Goal: Book appointment/travel/reservation

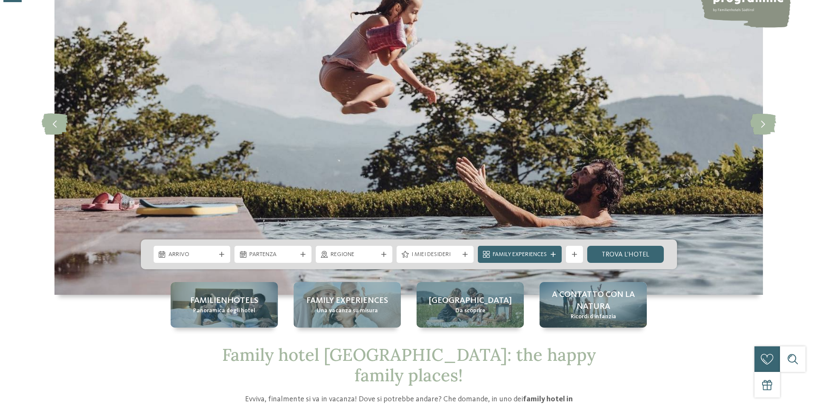
scroll to position [170, 0]
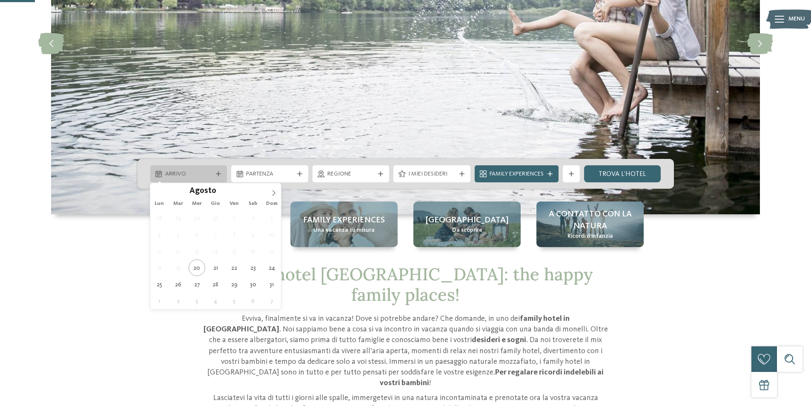
click at [197, 176] on span "Arrivo" at bounding box center [188, 174] width 47 height 9
click at [271, 193] on icon at bounding box center [274, 193] width 6 height 6
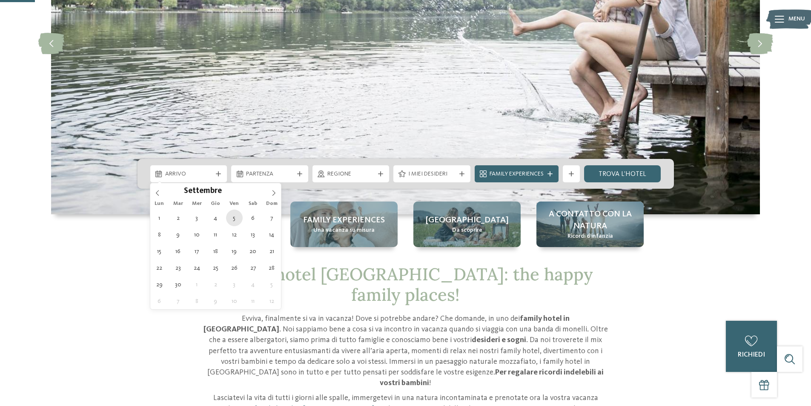
type div "[DATE]"
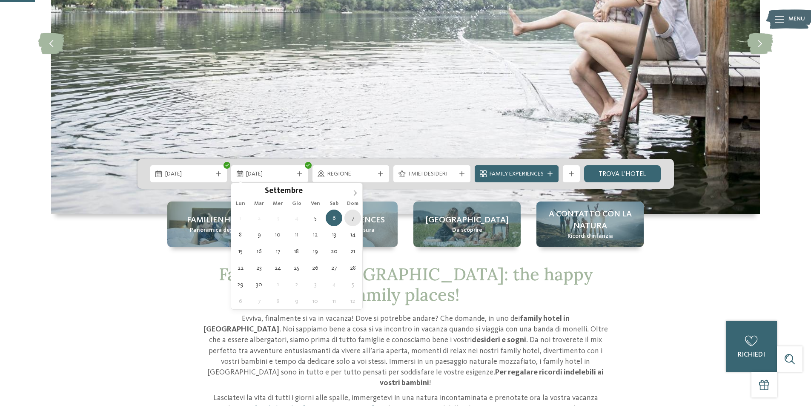
type div "[DATE]"
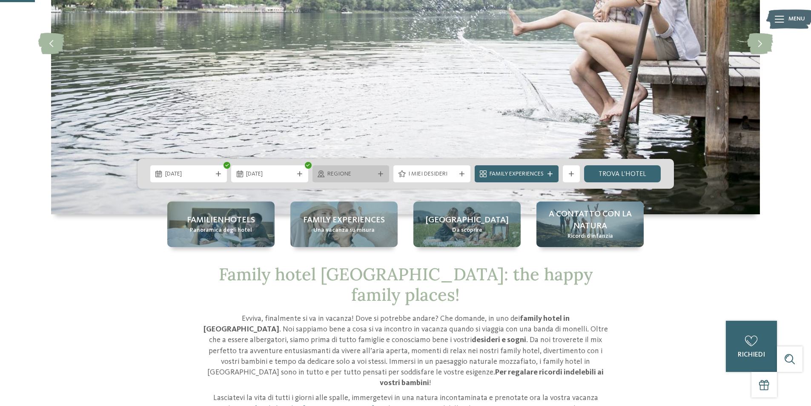
click at [341, 173] on span "Regione" at bounding box center [350, 174] width 47 height 9
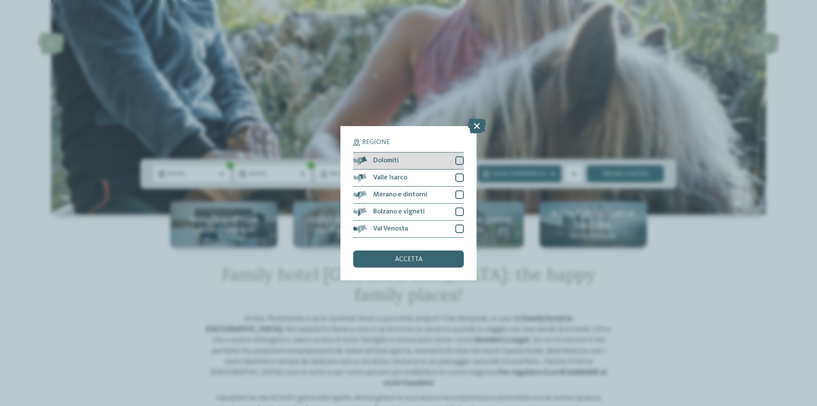
click at [459, 158] on div at bounding box center [460, 160] width 9 height 9
click at [458, 178] on div at bounding box center [460, 177] width 9 height 9
click at [457, 195] on div at bounding box center [460, 194] width 9 height 9
click at [462, 207] on div at bounding box center [460, 211] width 9 height 9
click at [460, 226] on div at bounding box center [460, 228] width 9 height 9
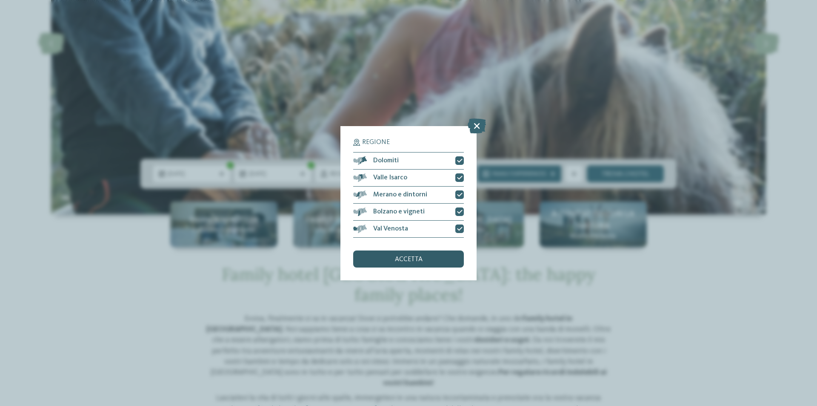
click at [427, 259] on div "accetta" at bounding box center [408, 258] width 111 height 17
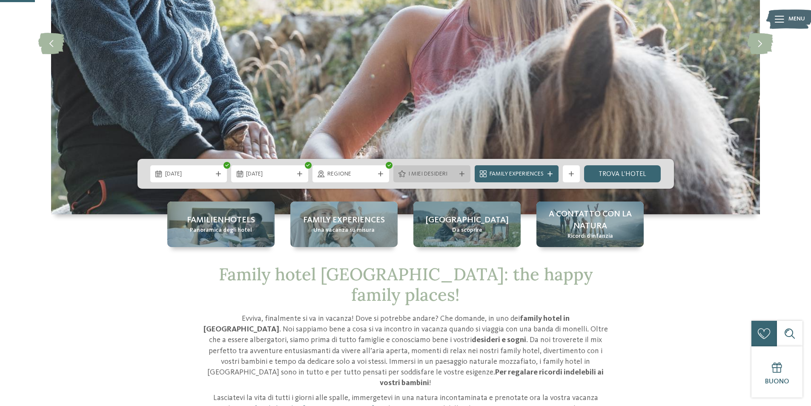
click at [419, 177] on span "I miei desideri" at bounding box center [431, 174] width 47 height 9
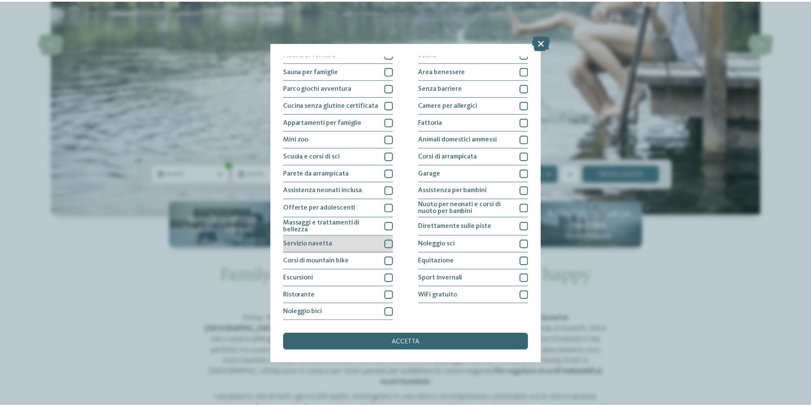
scroll to position [0, 0]
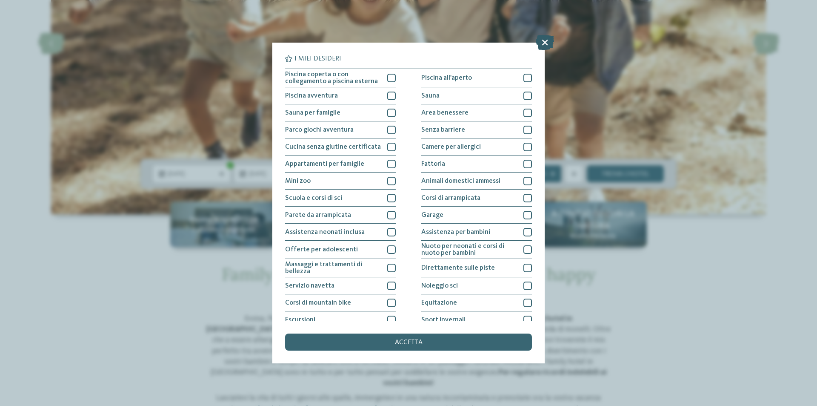
click at [549, 43] on icon at bounding box center [545, 42] width 18 height 15
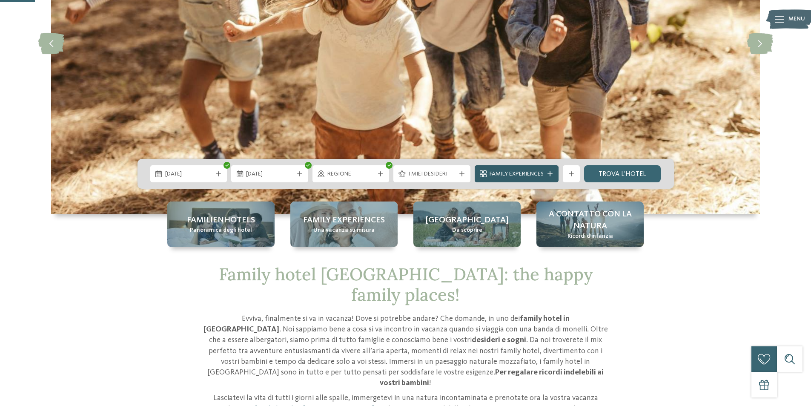
click at [517, 171] on span "Family Experiences" at bounding box center [517, 174] width 54 height 9
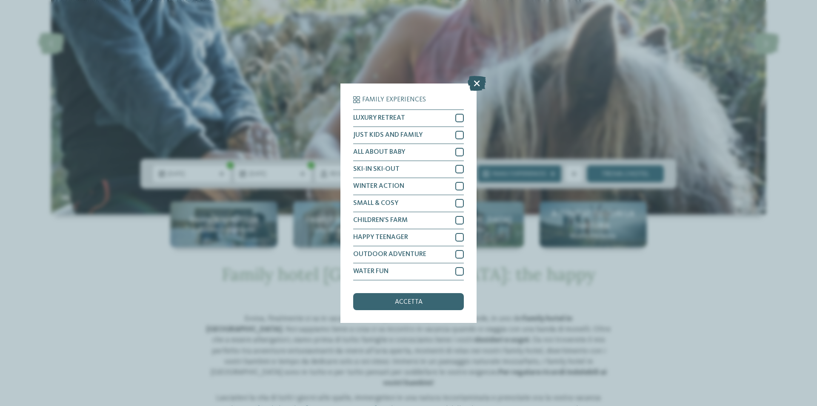
click at [477, 82] on icon at bounding box center [477, 82] width 18 height 15
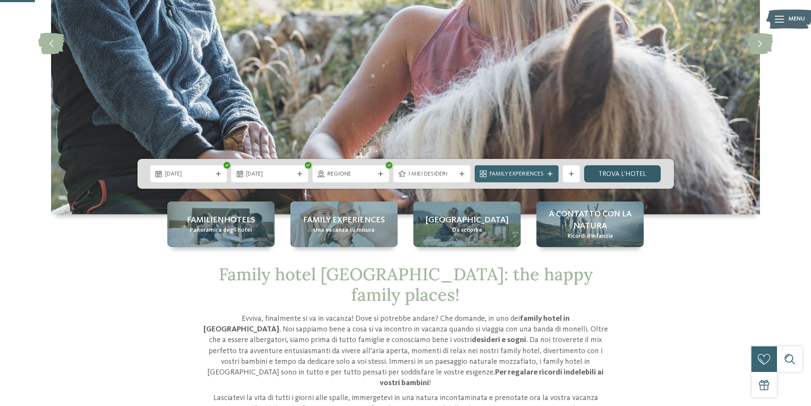
click at [619, 175] on link "trova l’hotel" at bounding box center [622, 173] width 77 height 17
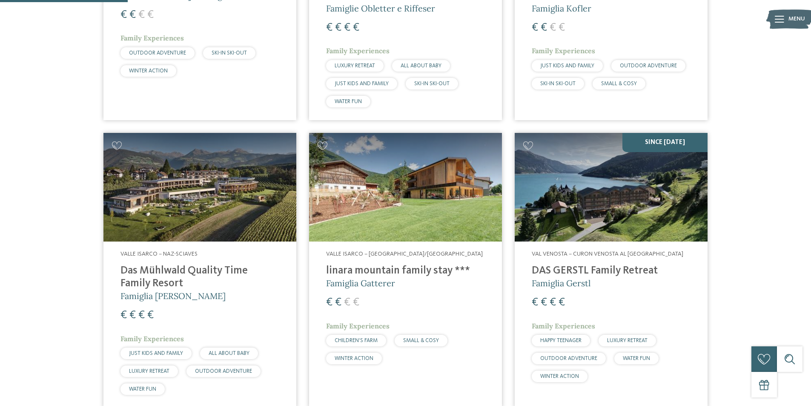
scroll to position [492, 0]
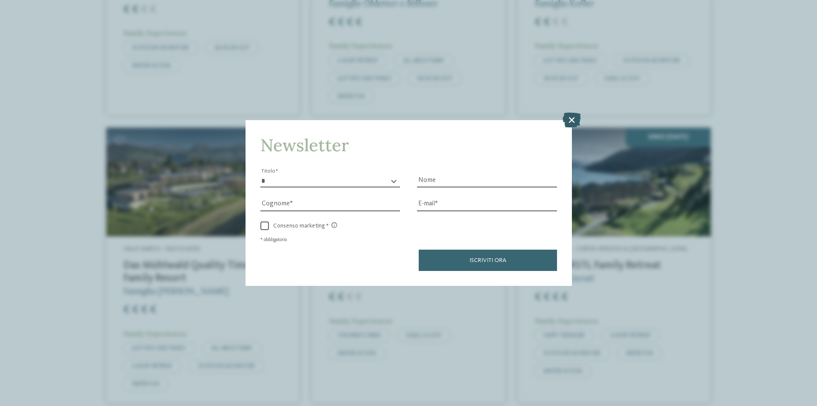
click at [566, 123] on icon at bounding box center [572, 119] width 18 height 15
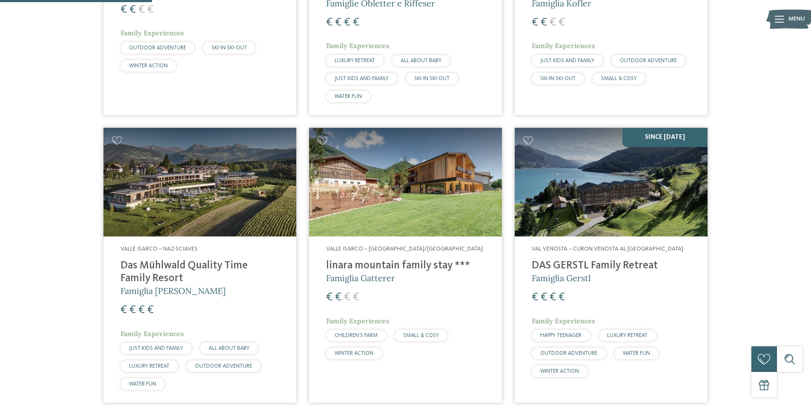
click at [396, 196] on img at bounding box center [405, 182] width 193 height 109
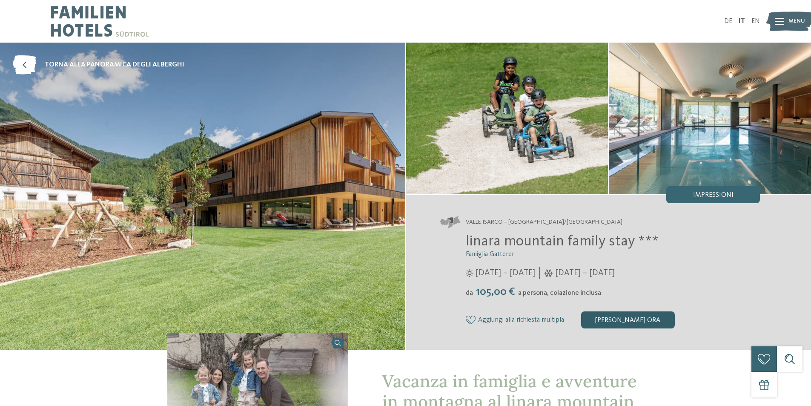
click at [627, 321] on div "[PERSON_NAME] ora" at bounding box center [628, 319] width 94 height 17
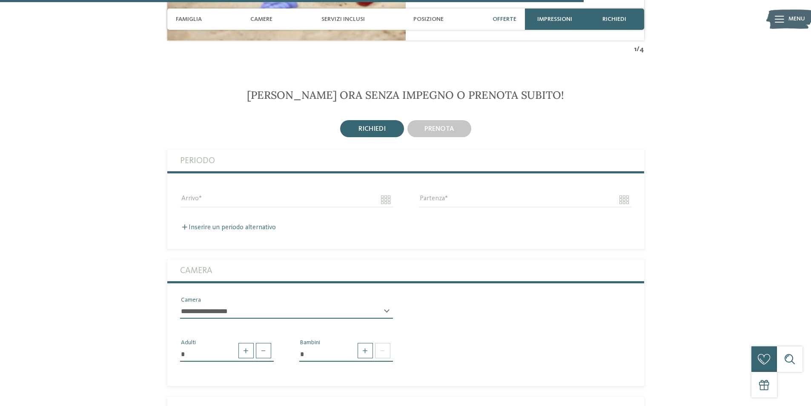
scroll to position [1974, 0]
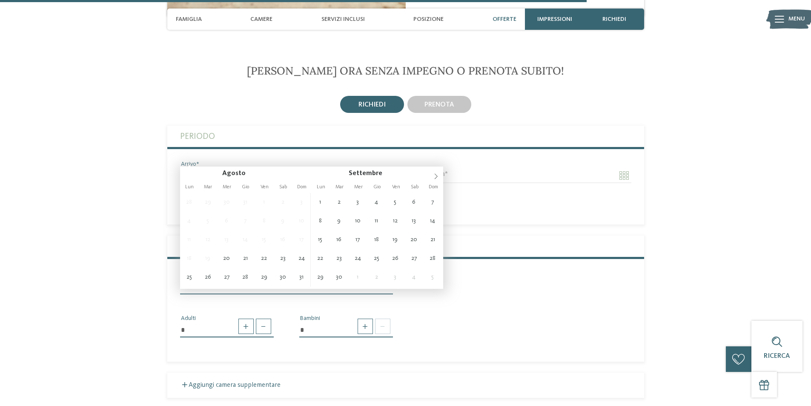
click at [386, 168] on input "Arrivo" at bounding box center [286, 175] width 213 height 14
type input "**********"
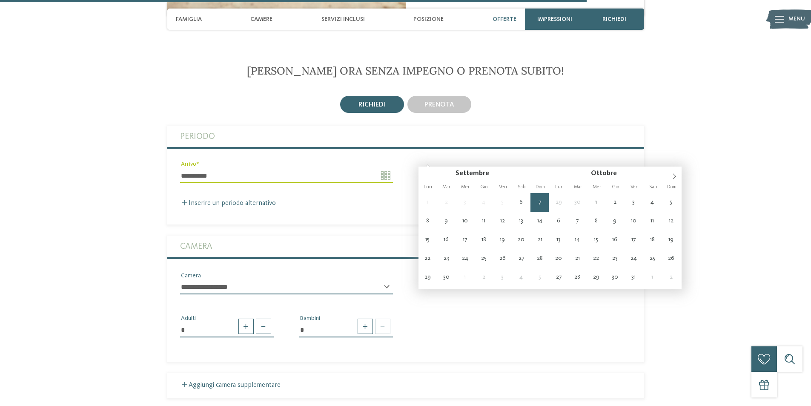
type input "**********"
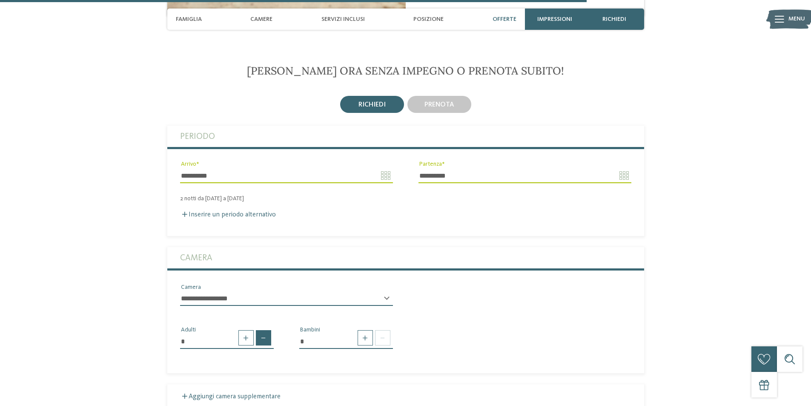
click at [259, 330] on span at bounding box center [263, 337] width 15 height 15
type input "*"
click at [369, 330] on span at bounding box center [365, 337] width 15 height 15
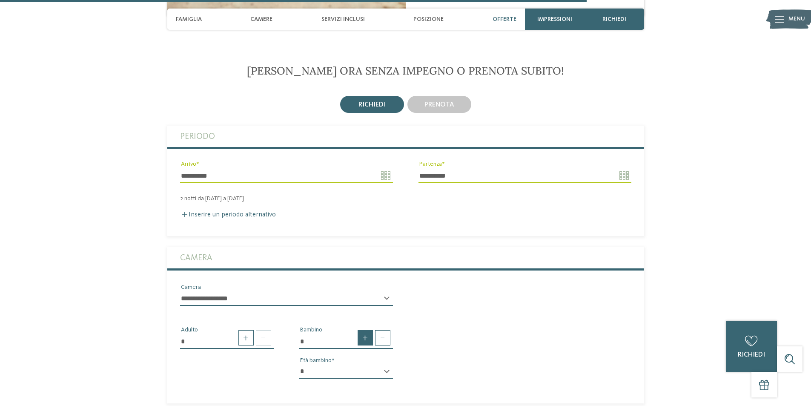
click at [369, 330] on span at bounding box center [365, 337] width 15 height 15
type input "*"
click at [341, 364] on select "* * * * * * * * * * * ** ** ** ** ** ** ** **" at bounding box center [346, 371] width 94 height 14
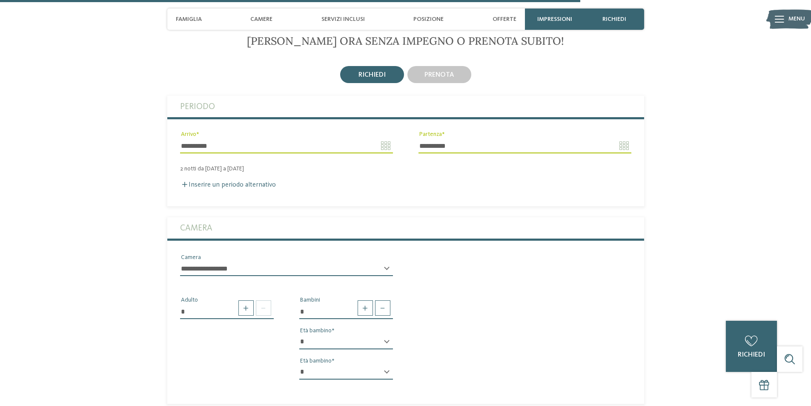
scroll to position [2016, 0]
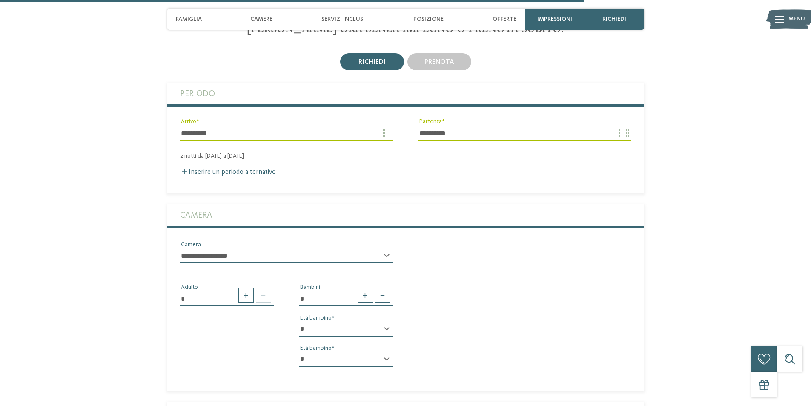
click at [344, 322] on select "* * * * * * * * * * * ** ** ** ** ** ** ** **" at bounding box center [346, 329] width 94 height 14
select select "*"
click at [299, 322] on select "* * * * * * * * * * * ** ** ** ** ** ** ** **" at bounding box center [346, 329] width 94 height 14
click at [355, 352] on select "* * * * * * * * * * * ** ** ** ** ** ** ** **" at bounding box center [346, 359] width 94 height 14
select select "*"
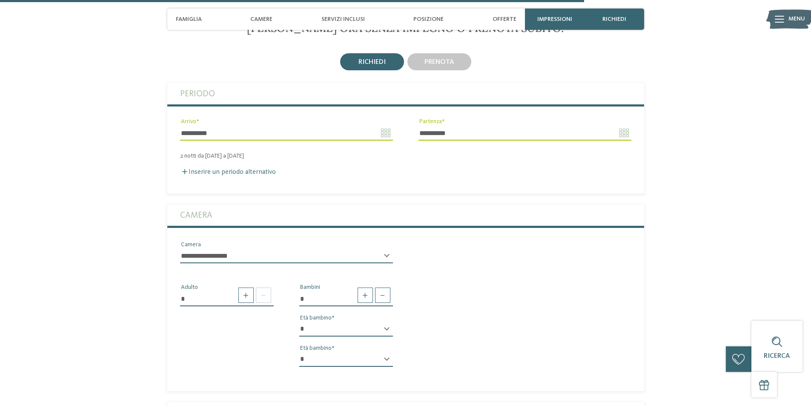
click at [299, 352] on select "* * * * * * * * * * * ** ** ** ** ** ** ** **" at bounding box center [346, 359] width 94 height 14
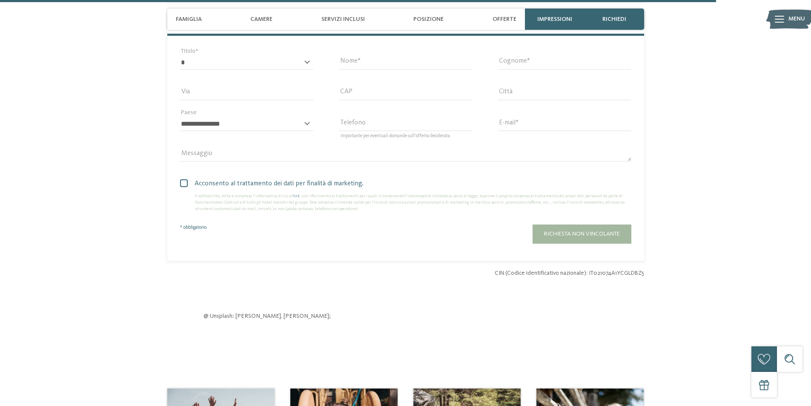
scroll to position [2655, 0]
